Goal: Transaction & Acquisition: Book appointment/travel/reservation

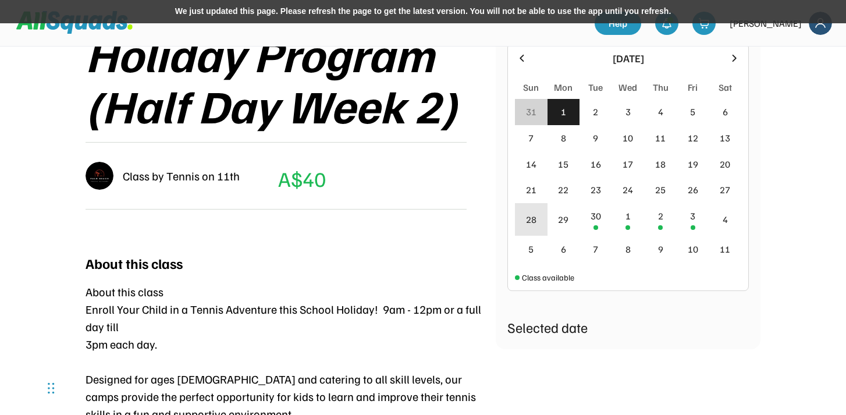
scroll to position [249, 0]
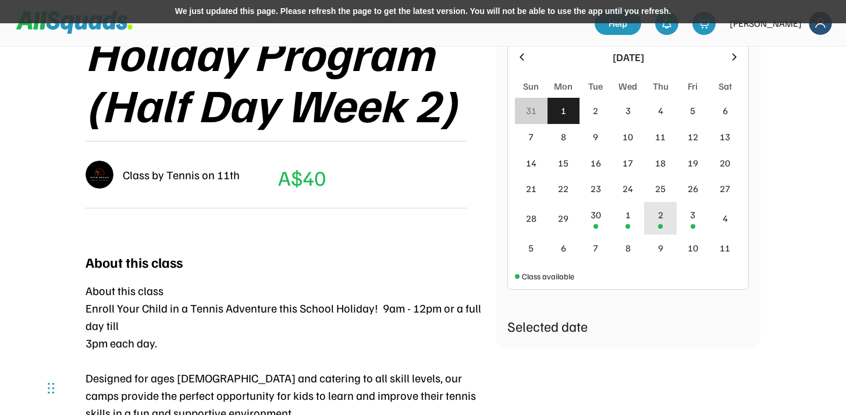
click at [659, 221] on div "2" at bounding box center [660, 215] width 5 height 14
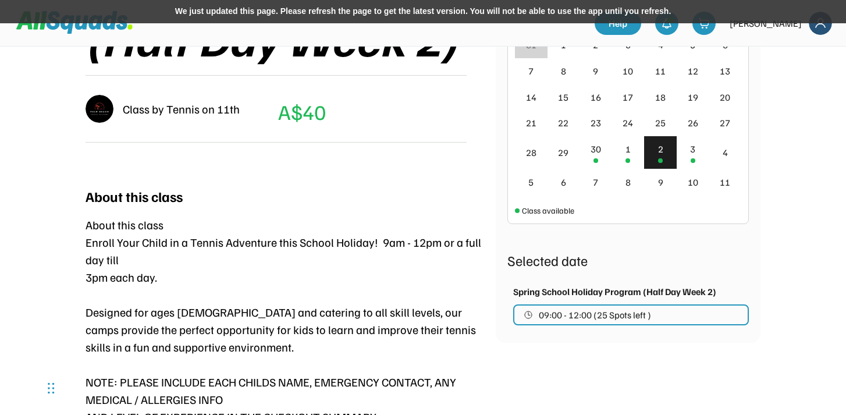
scroll to position [317, 0]
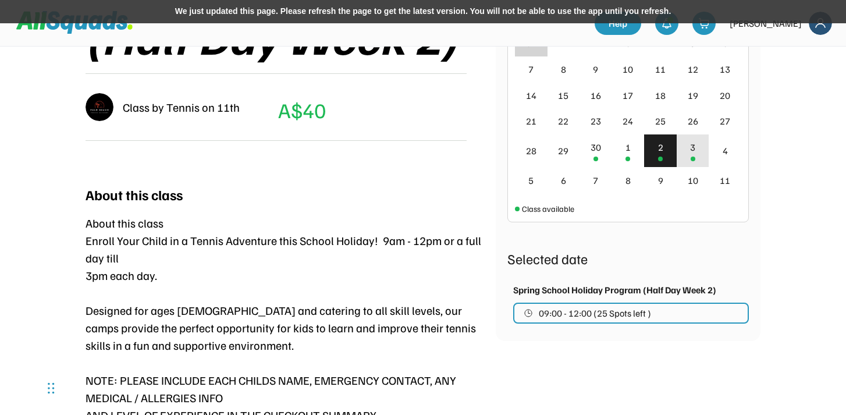
click at [684, 158] on div "3" at bounding box center [693, 150] width 33 height 33
click at [659, 154] on div "2" at bounding box center [660, 150] width 33 height 33
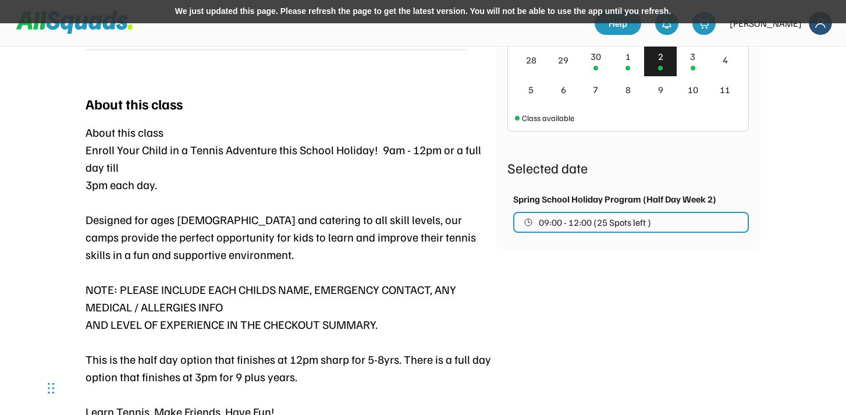
scroll to position [410, 0]
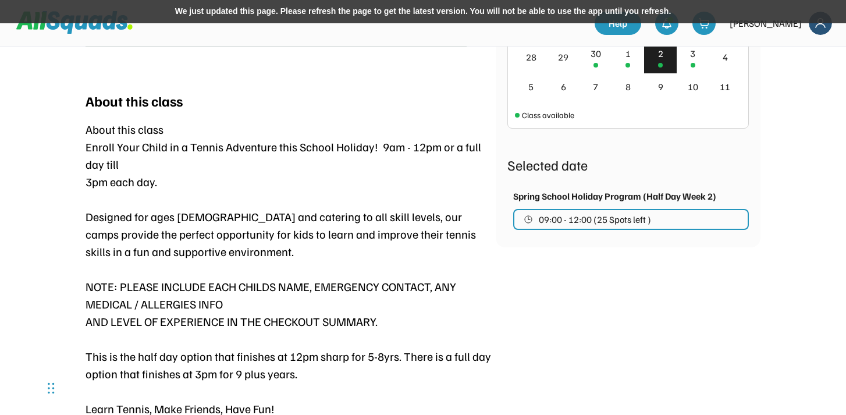
click at [627, 215] on span "09:00 - 12:00 (25 Spots left )" at bounding box center [595, 219] width 112 height 9
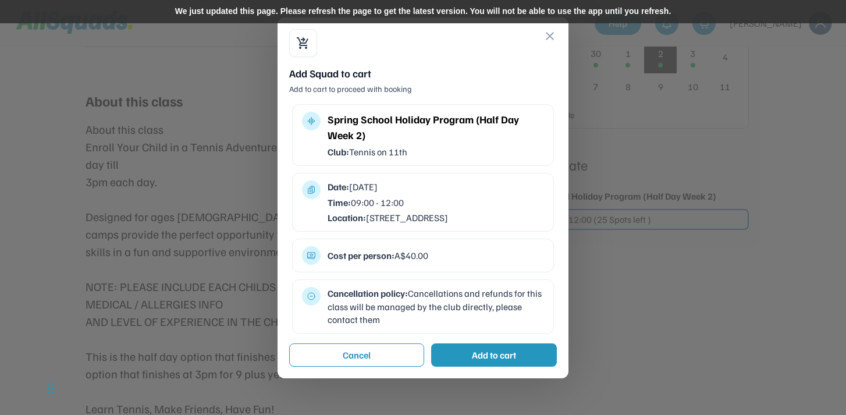
click at [503, 362] on div "Add to cart" at bounding box center [494, 355] width 44 height 14
click at [491, 362] on div "Add to cart" at bounding box center [494, 355] width 44 height 14
click at [555, 37] on button "close" at bounding box center [550, 36] width 14 height 14
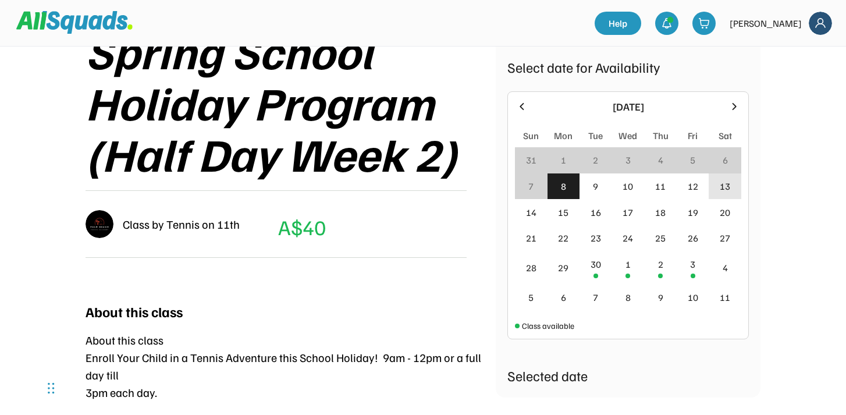
scroll to position [200, 0]
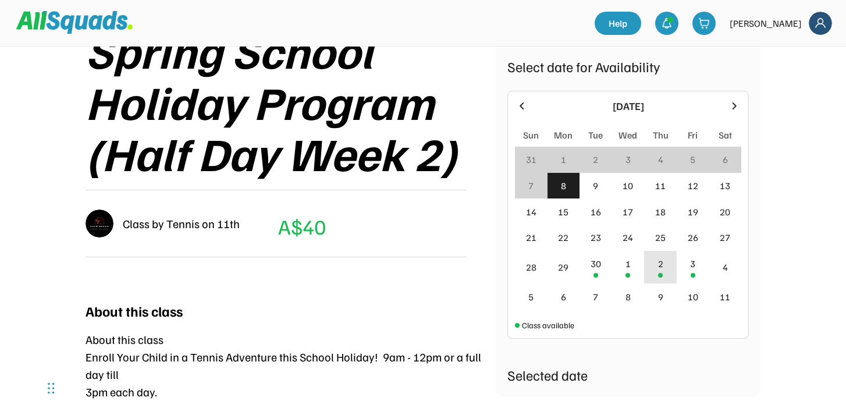
click at [659, 264] on div "2" at bounding box center [660, 264] width 5 height 14
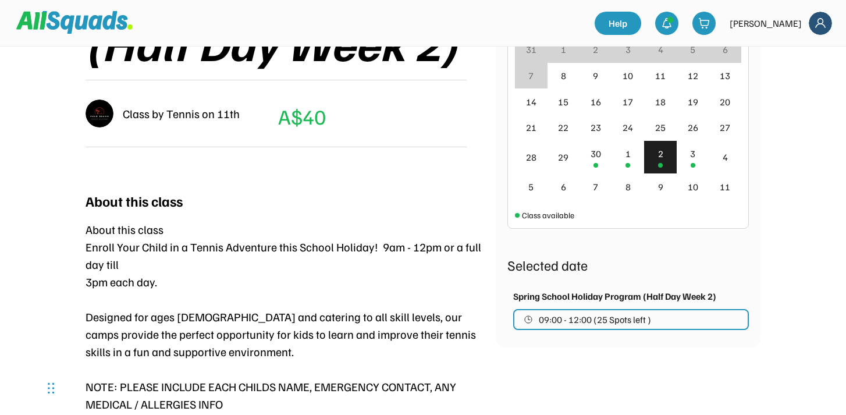
scroll to position [314, 0]
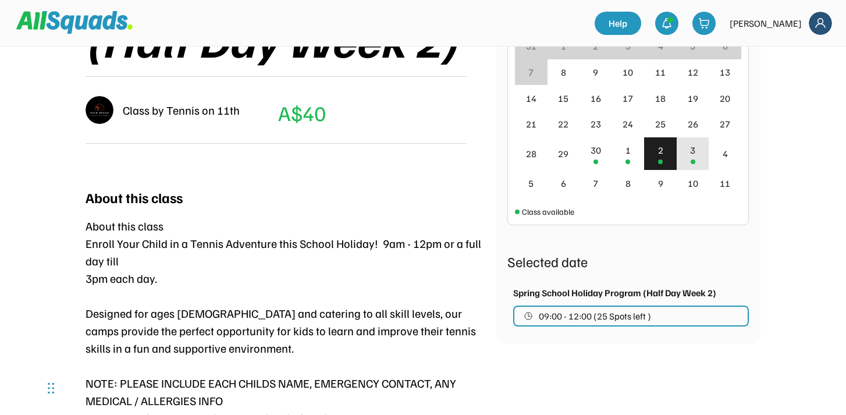
click at [694, 150] on div "3" at bounding box center [692, 150] width 5 height 14
click at [666, 149] on div "2" at bounding box center [660, 153] width 33 height 33
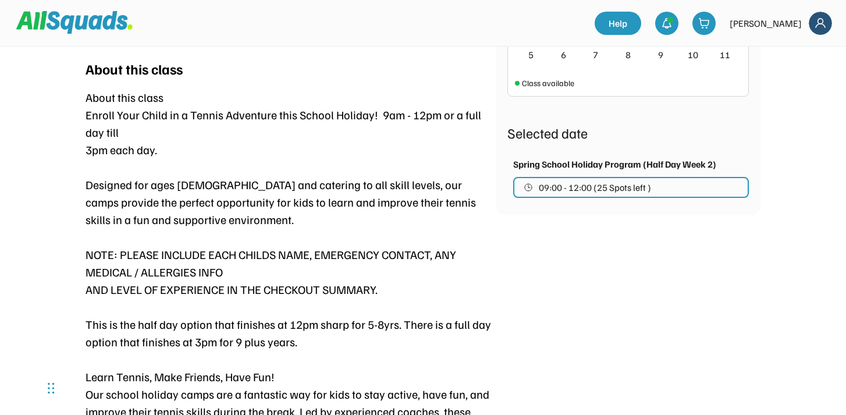
scroll to position [443, 0]
